Goal: Navigation & Orientation: Find specific page/section

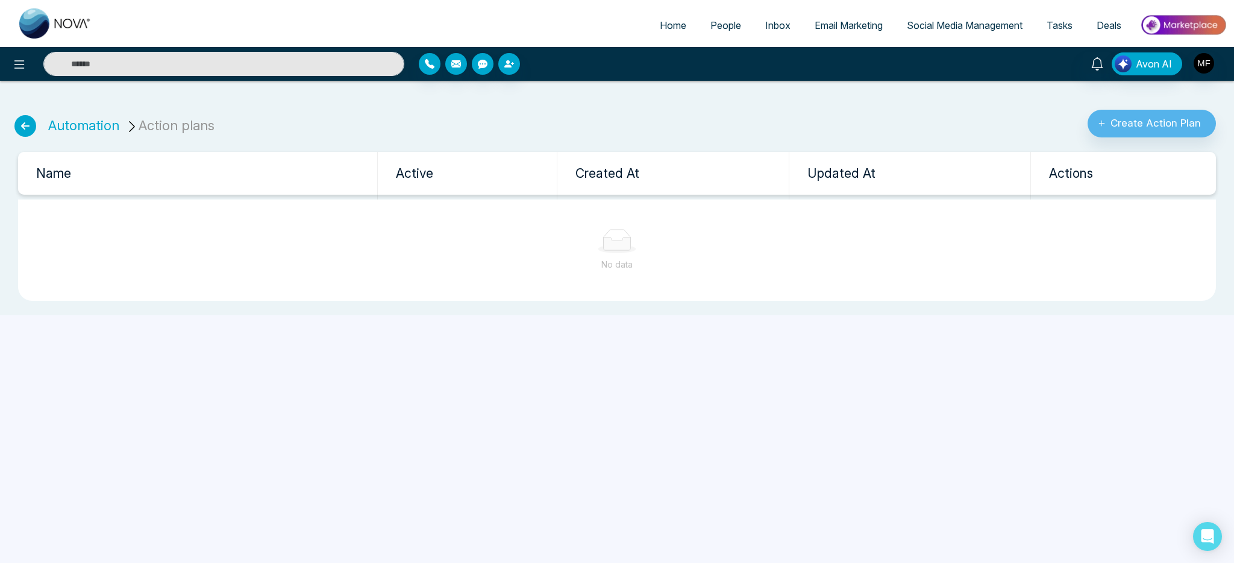
click at [594, 179] on th "Created At" at bounding box center [674, 173] width 232 height 43
click at [423, 169] on th "Active" at bounding box center [467, 173] width 180 height 43
click at [58, 179] on th "Name" at bounding box center [197, 173] width 359 height 43
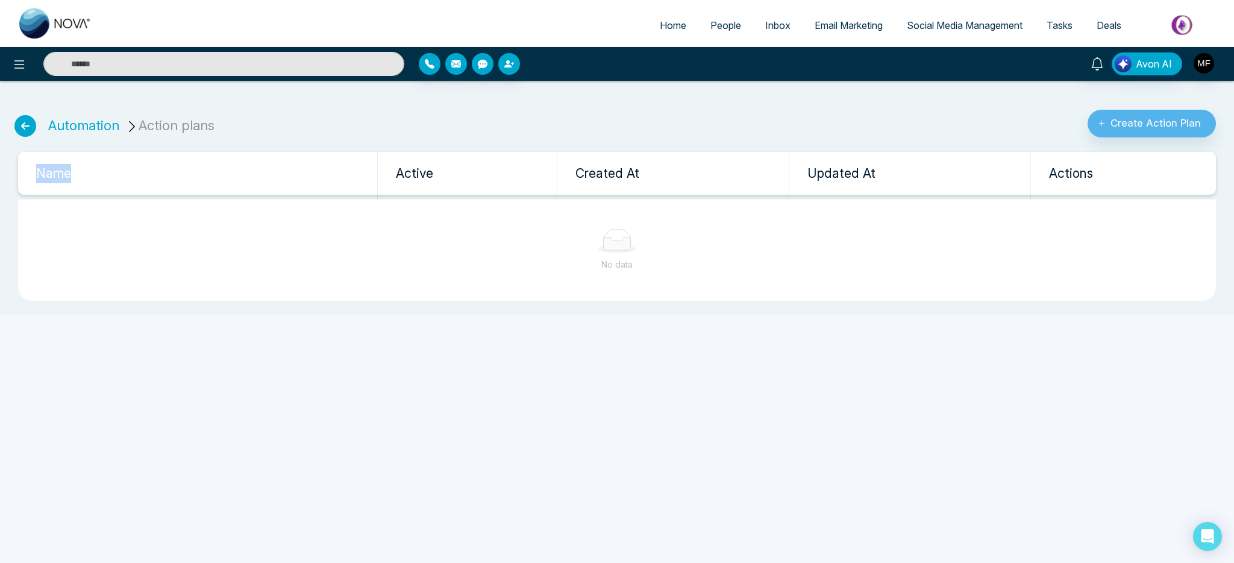
click at [58, 179] on th "Name" at bounding box center [197, 173] width 359 height 43
click at [822, 173] on th "Updated At" at bounding box center [910, 173] width 242 height 43
